Goal: Task Accomplishment & Management: Use online tool/utility

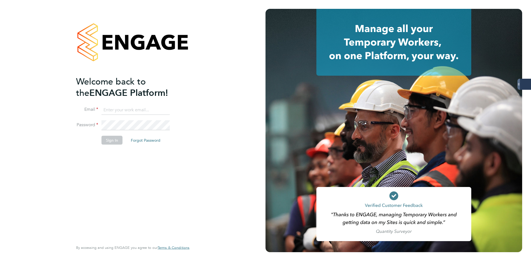
type input "codonovan@skilledcareers.co.uk"
click at [98, 142] on li "Sign In Forgot Password" at bounding box center [130, 143] width 108 height 14
click at [105, 139] on button "Sign In" at bounding box center [112, 140] width 21 height 9
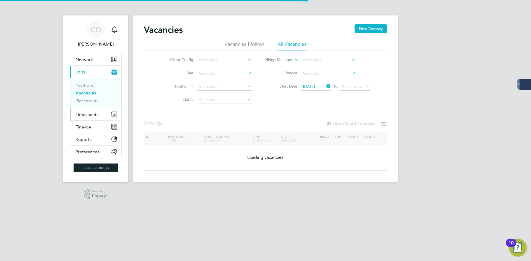
click at [89, 115] on span "Timesheets" at bounding box center [87, 114] width 23 height 5
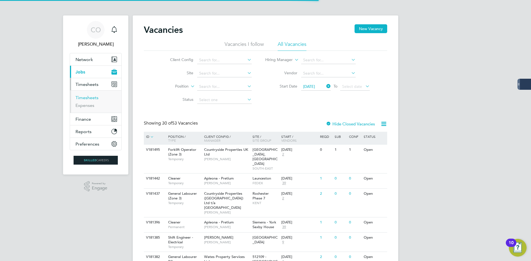
click at [88, 99] on link "Timesheets" at bounding box center [87, 97] width 23 height 5
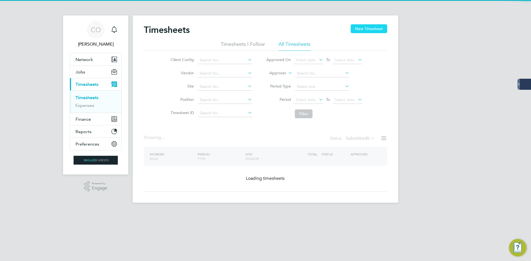
click at [358, 29] on button "New Timesheet" at bounding box center [369, 28] width 37 height 9
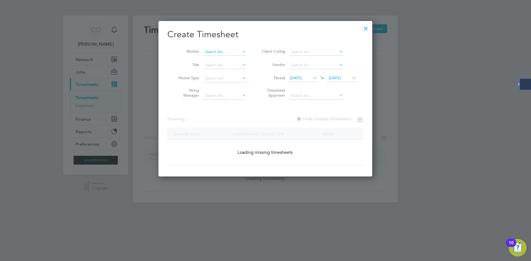
scroll to position [156, 214]
click at [224, 50] on input at bounding box center [224, 52] width 43 height 8
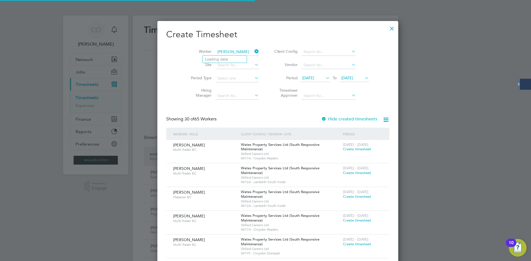
scroll to position [0, 0]
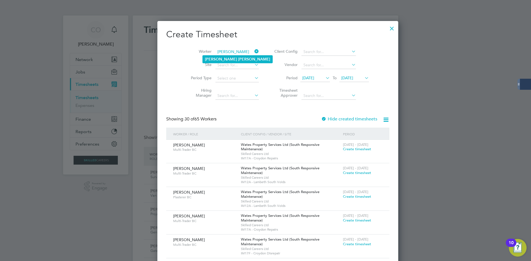
click at [219, 56] on li "[PERSON_NAME]" at bounding box center [238, 59] width 70 height 7
type input "[PERSON_NAME]"
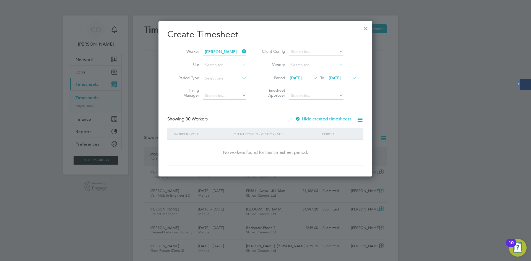
click at [302, 115] on div "Create Timesheet Worker [PERSON_NAME] Site Period Type Hiring Manager Client Co…" at bounding box center [265, 97] width 196 height 137
click at [302, 117] on label "Hide created timesheets" at bounding box center [323, 119] width 56 height 6
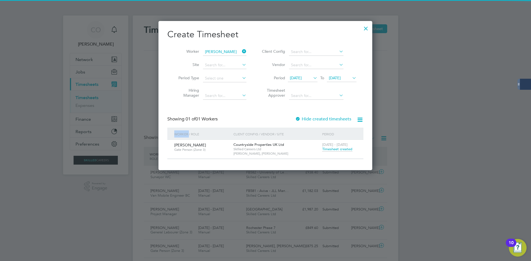
click at [326, 150] on span "Timesheet created" at bounding box center [337, 149] width 30 height 5
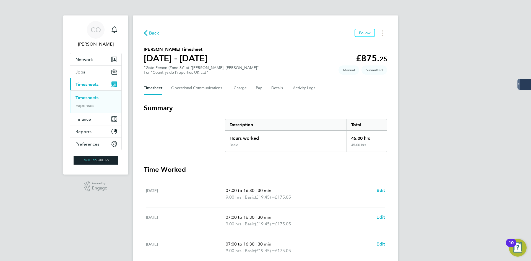
click at [155, 32] on span "Back" at bounding box center [154, 33] width 10 height 7
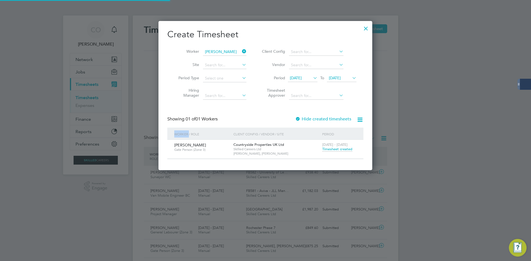
scroll to position [14, 48]
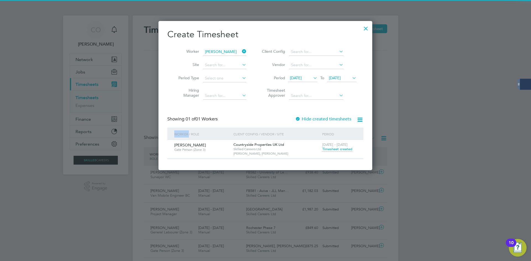
drag, startPoint x: 243, startPoint y: 50, endPoint x: 222, endPoint y: 50, distance: 21.0
click at [241, 50] on icon at bounding box center [241, 52] width 0 height 8
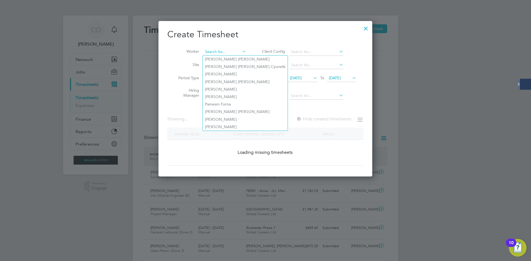
click at [222, 50] on input at bounding box center [224, 52] width 43 height 8
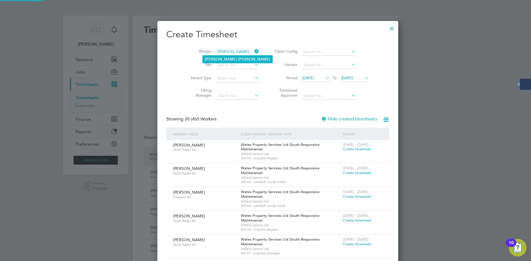
click at [215, 59] on b "[PERSON_NAME]" at bounding box center [221, 59] width 32 height 5
type input "[PERSON_NAME]"
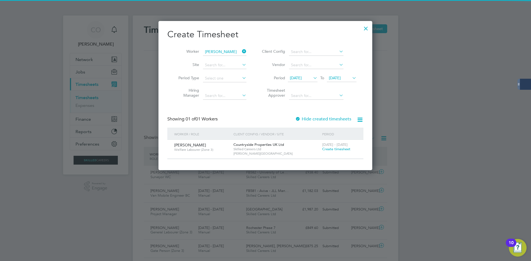
click at [309, 118] on label "Hide created timesheets" at bounding box center [323, 119] width 56 height 6
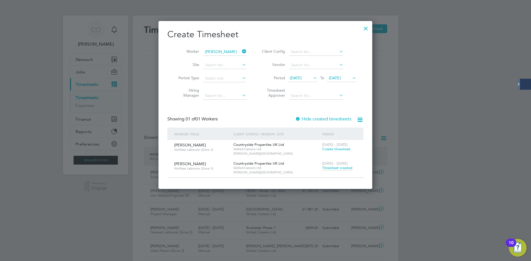
click at [333, 165] on span "[DATE] - [DATE]" at bounding box center [334, 163] width 25 height 5
click at [333, 168] on span "Timesheet created" at bounding box center [337, 168] width 30 height 5
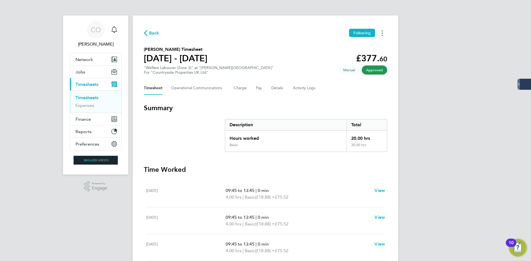
click at [382, 36] on button "Timesheets Menu" at bounding box center [382, 33] width 10 height 9
click at [370, 46] on link "Download timesheet" at bounding box center [354, 45] width 66 height 11
click at [151, 30] on span "Back" at bounding box center [154, 33] width 10 height 7
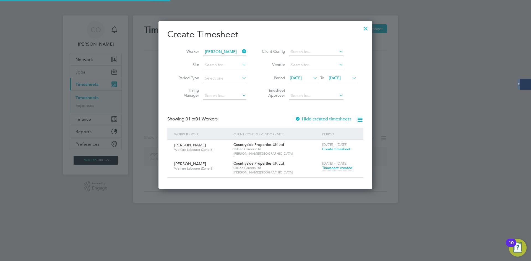
click at [151, 34] on div at bounding box center [265, 130] width 531 height 261
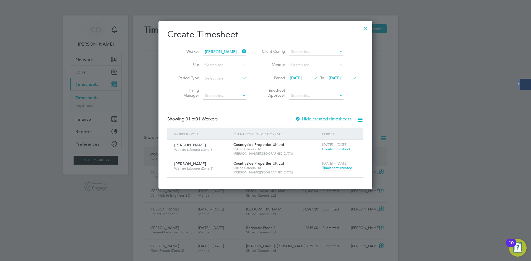
drag, startPoint x: 245, startPoint y: 53, endPoint x: 215, endPoint y: 50, distance: 29.4
click at [241, 52] on icon at bounding box center [241, 52] width 0 height 8
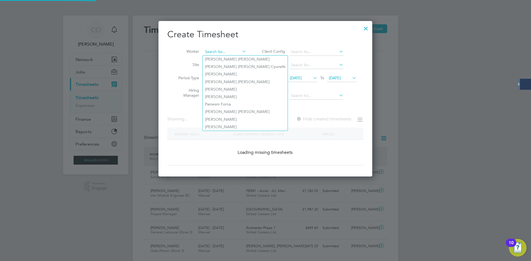
click at [214, 50] on input at bounding box center [224, 52] width 43 height 8
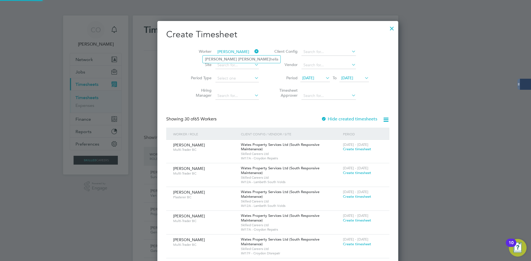
drag, startPoint x: 233, startPoint y: 58, endPoint x: 260, endPoint y: 82, distance: 35.3
click at [233, 58] on li "[PERSON_NAME] hella" at bounding box center [242, 59] width 78 height 7
type input "[PERSON_NAME]"
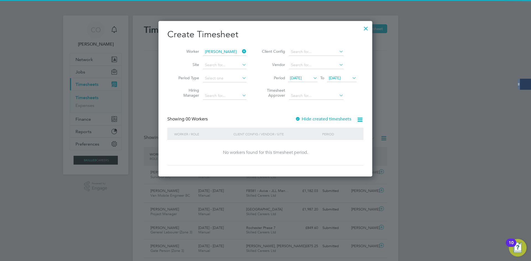
click at [305, 120] on label "Hide created timesheets" at bounding box center [323, 119] width 56 height 6
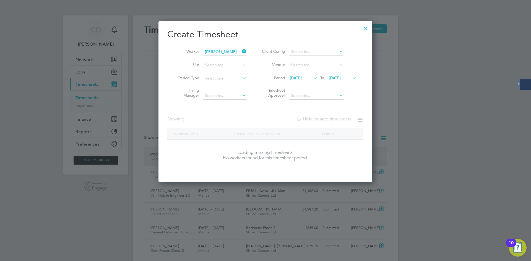
click at [305, 120] on label "Hide created timesheets" at bounding box center [323, 119] width 55 height 6
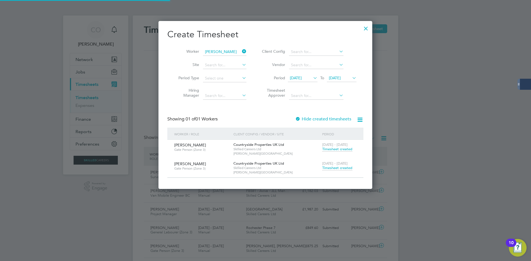
click at [329, 167] on span "Timesheet created" at bounding box center [337, 168] width 30 height 5
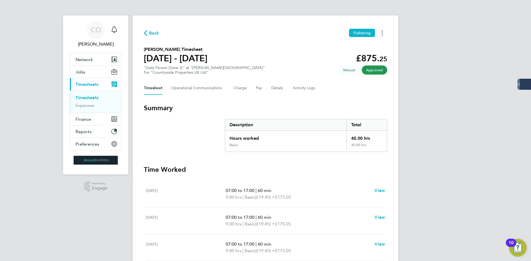
click at [382, 34] on icon "Timesheets Menu" at bounding box center [382, 33] width 1 height 6
click at [351, 46] on link "Download timesheet" at bounding box center [354, 45] width 66 height 11
click at [155, 37] on div "Back Following [PERSON_NAME] Timesheet [DATE] - [DATE] £875. 25 "Gate Person (Z…" at bounding box center [266, 205] width 266 height 380
click at [154, 34] on span "Back" at bounding box center [154, 33] width 10 height 7
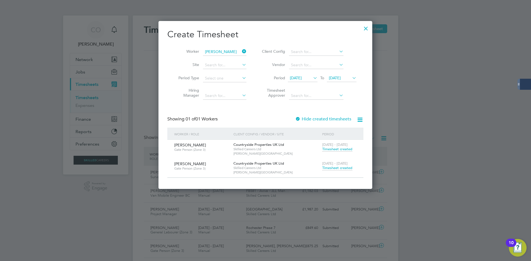
drag, startPoint x: 244, startPoint y: 51, endPoint x: 223, endPoint y: 50, distance: 21.3
click at [241, 51] on icon at bounding box center [241, 52] width 0 height 8
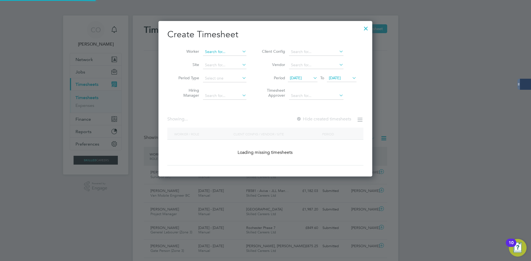
click at [222, 50] on input at bounding box center [224, 52] width 43 height 8
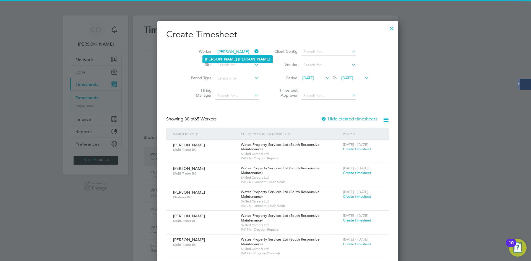
click at [235, 57] on li "[PERSON_NAME]" at bounding box center [238, 59] width 70 height 7
type input "[PERSON_NAME]"
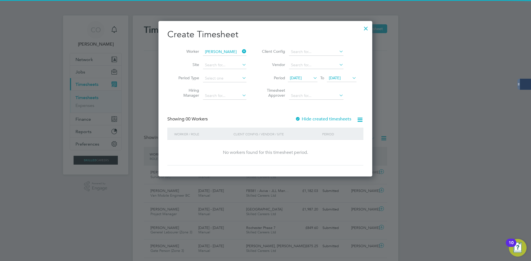
click at [308, 119] on label "Hide created timesheets" at bounding box center [323, 119] width 56 height 6
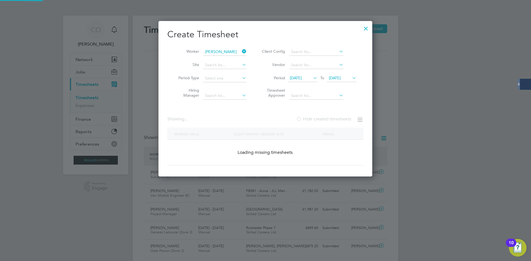
click at [308, 119] on label "Hide created timesheets" at bounding box center [323, 119] width 55 height 6
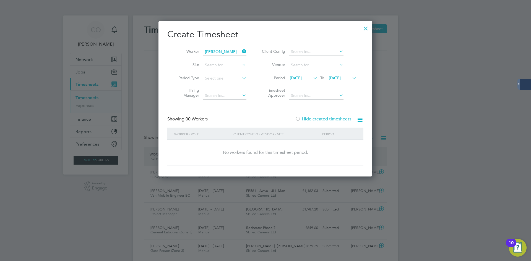
click at [318, 121] on label "Hide created timesheets" at bounding box center [323, 119] width 56 height 6
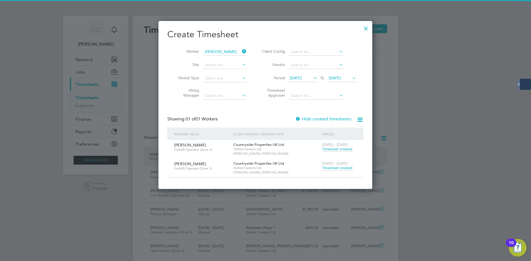
click at [336, 167] on span "Timesheet created" at bounding box center [337, 168] width 30 height 5
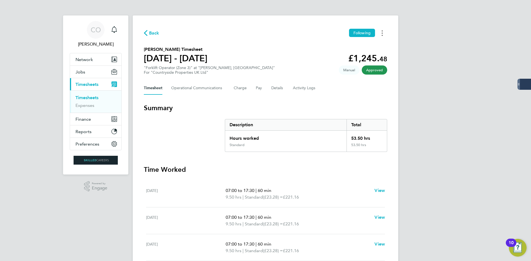
click at [382, 37] on button "Timesheets Menu" at bounding box center [382, 33] width 10 height 9
click at [363, 45] on link "Download timesheet" at bounding box center [354, 45] width 66 height 11
